Goal: Task Accomplishment & Management: Use online tool/utility

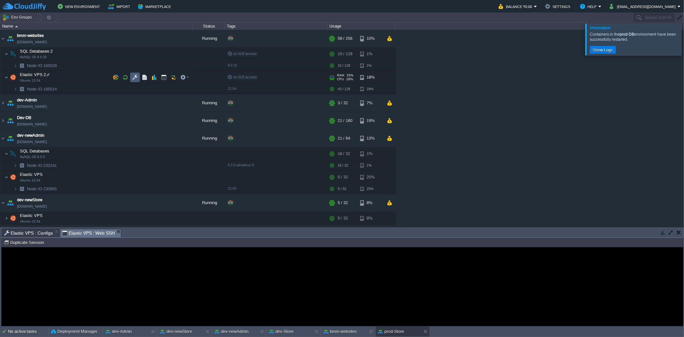
click at [137, 78] on button "button" at bounding box center [135, 77] width 6 height 6
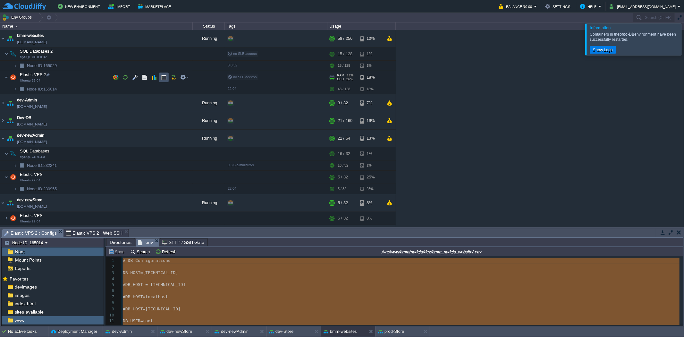
click at [165, 77] on button "button" at bounding box center [164, 77] width 6 height 6
type input "#000000"
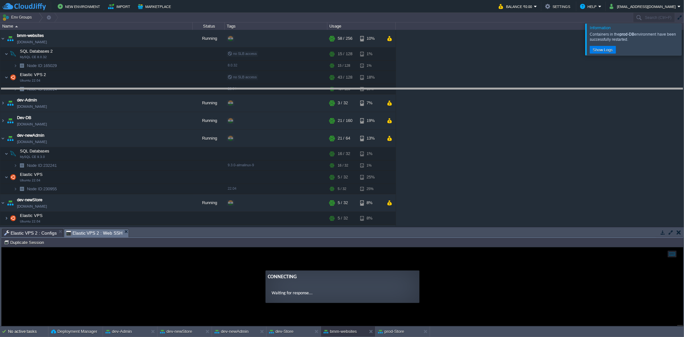
drag, startPoint x: 186, startPoint y: 235, endPoint x: 182, endPoint y: 94, distance: 140.6
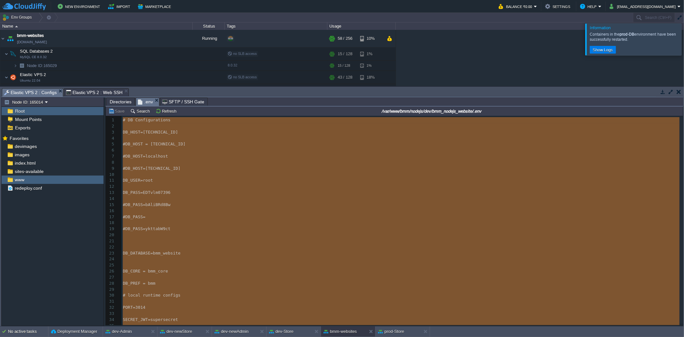
click at [31, 88] on span "Elastic VPS 2 : Configs" at bounding box center [30, 93] width 53 height 8
click at [41, 88] on div "www" at bounding box center [53, 180] width 102 height 8
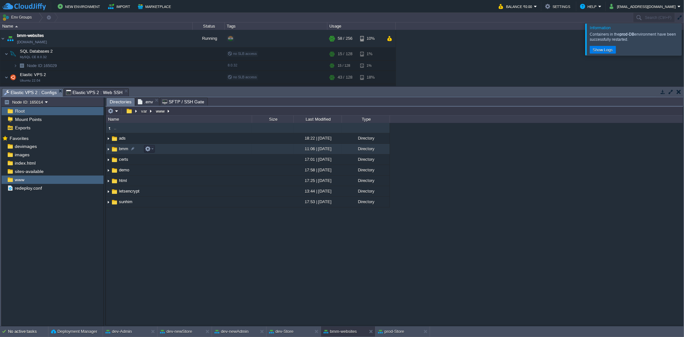
click at [110, 88] on img at bounding box center [108, 149] width 5 height 10
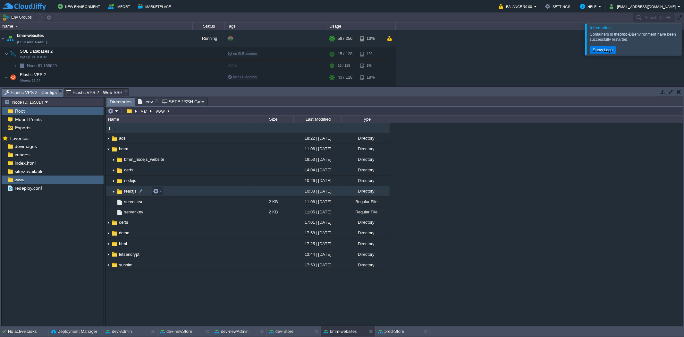
click at [112, 88] on img at bounding box center [113, 191] width 5 height 10
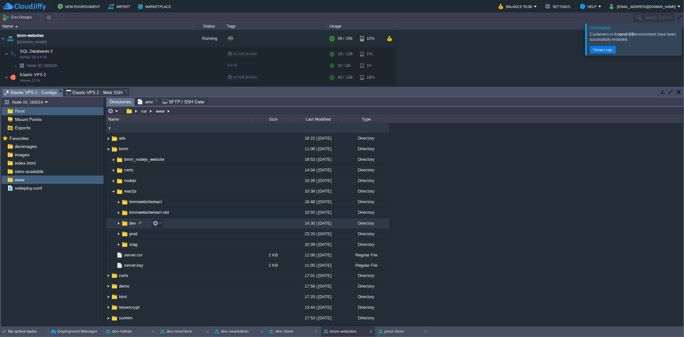
click at [117, 88] on img at bounding box center [118, 224] width 5 height 10
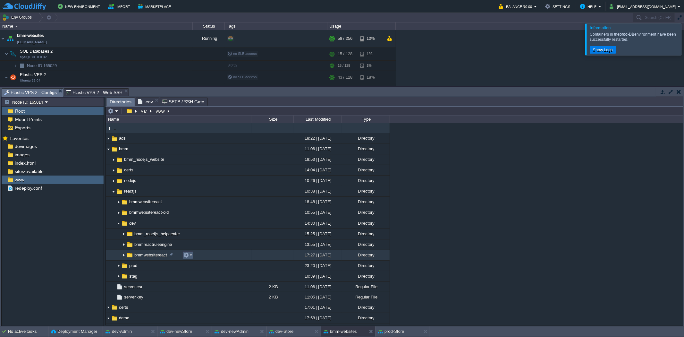
click at [186, 88] on button "button" at bounding box center [187, 255] width 6 height 6
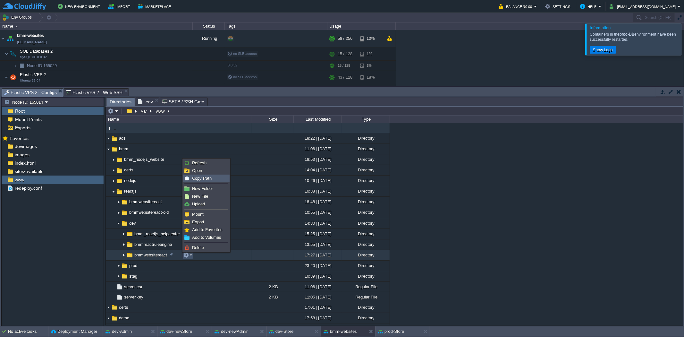
drag, startPoint x: 208, startPoint y: 178, endPoint x: 202, endPoint y: 171, distance: 8.9
click at [208, 88] on span "Copy Path" at bounding box center [202, 178] width 20 height 5
type textarea "/var/www/bmm/reactjs/dev/bmmwebsitereact"
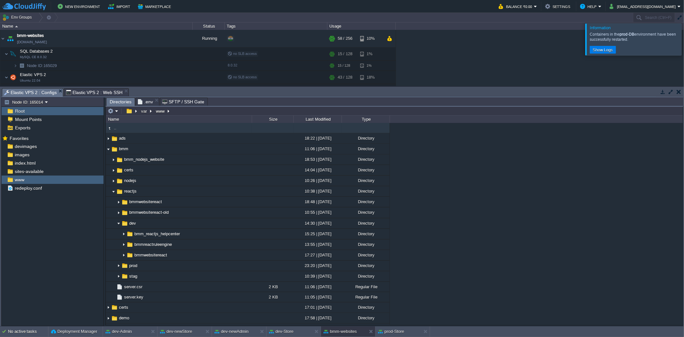
click at [91, 88] on span "Elastic VPS 2 : Web SSH" at bounding box center [94, 93] width 56 height 8
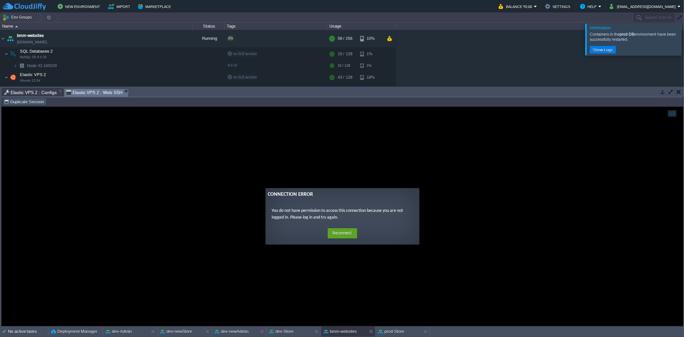
click at [38, 88] on button "Duplicate Session" at bounding box center [25, 102] width 42 height 6
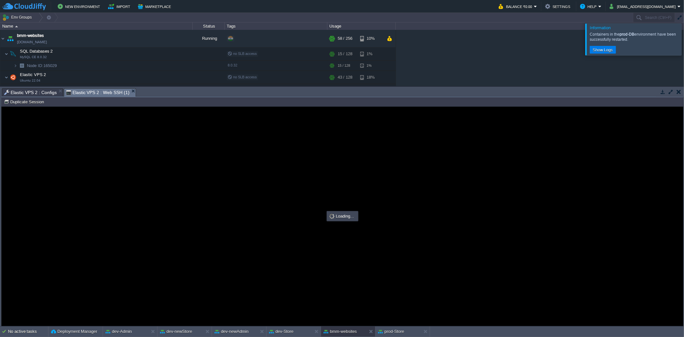
type input "#000000"
